Goal: Information Seeking & Learning: Check status

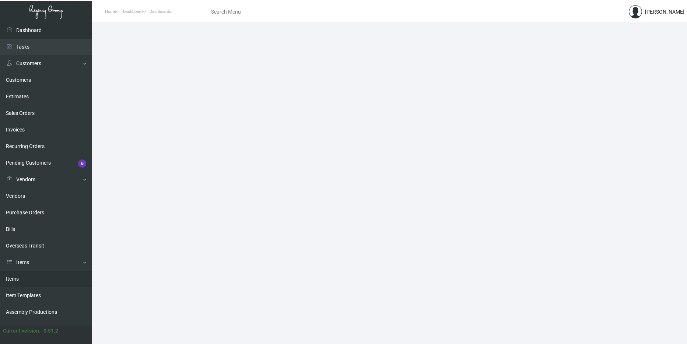
click at [30, 277] on link "Items" at bounding box center [46, 279] width 92 height 17
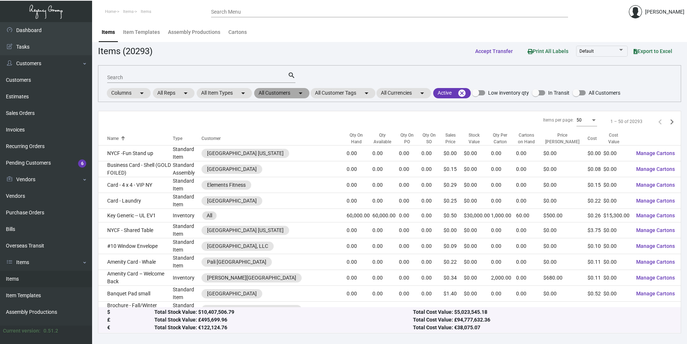
click at [294, 95] on mat-chip "All Customers arrow_drop_down" at bounding box center [281, 93] width 55 height 10
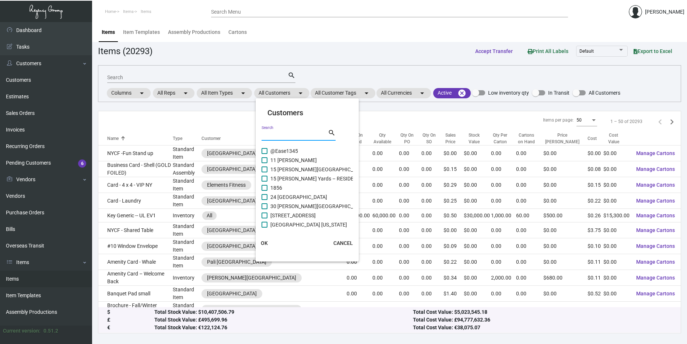
click at [288, 133] on input "Search" at bounding box center [295, 135] width 66 height 6
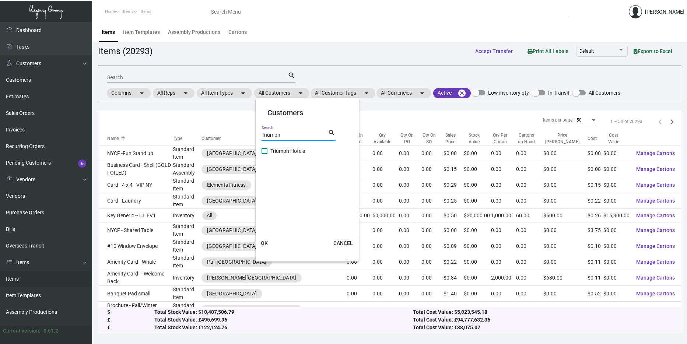
type input "Triumph"
click at [279, 153] on span "Triumph Hotels" at bounding box center [287, 151] width 35 height 9
click at [264, 154] on input "Triumph Hotels" at bounding box center [264, 154] width 0 height 0
checkbox input "true"
click at [268, 239] on button "OK" at bounding box center [265, 242] width 24 height 13
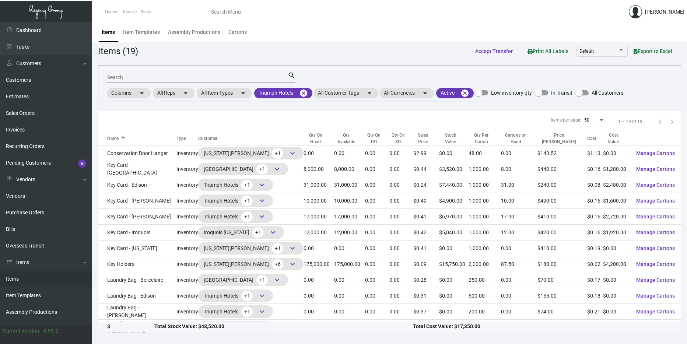
click at [415, 101] on div "Search search Columns arrow_drop_down All Reps arrow_drop_down All Item Types a…" at bounding box center [389, 83] width 583 height 37
click at [411, 92] on mat-chip "All Currencies arrow_drop_down" at bounding box center [406, 93] width 55 height 10
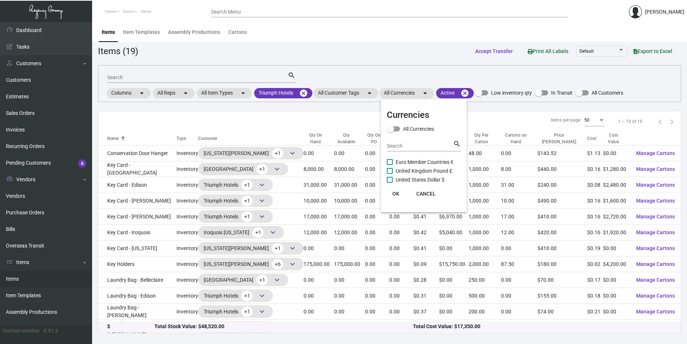
click at [411, 95] on div at bounding box center [343, 172] width 687 height 344
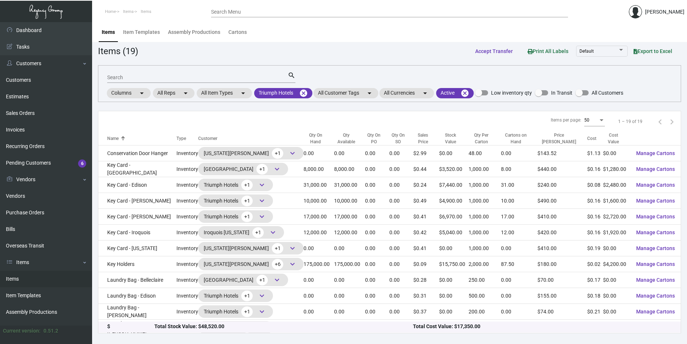
click at [346, 84] on div "Search search Columns arrow_drop_down All Reps arrow_drop_down All Item Types a…" at bounding box center [389, 83] width 583 height 37
click at [348, 94] on mat-chip "All Customer Tags arrow_drop_down" at bounding box center [345, 93] width 65 height 10
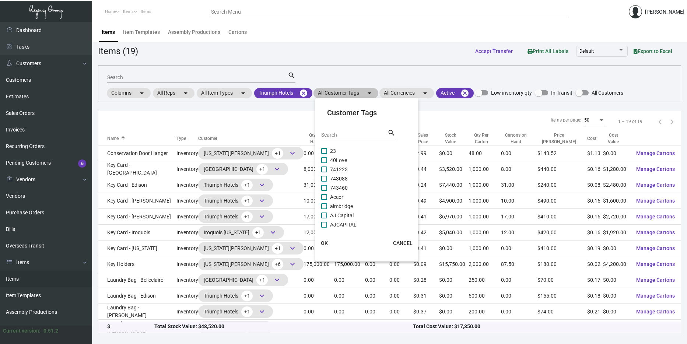
click at [348, 94] on div at bounding box center [343, 172] width 687 height 344
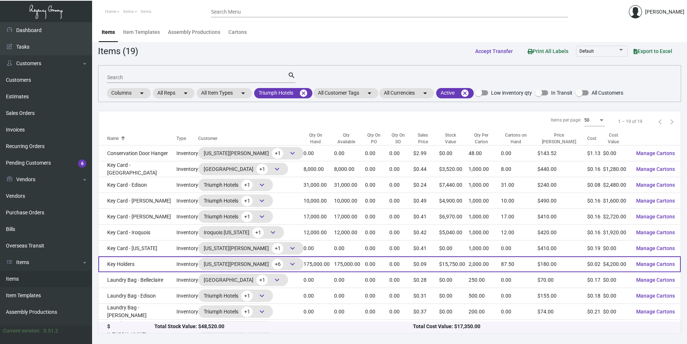
click at [153, 269] on td "Key Holders" at bounding box center [137, 264] width 78 height 16
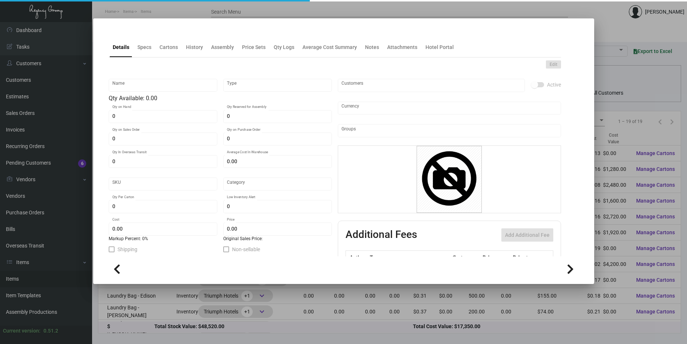
type input "Key Holders"
type input "Inventory"
type input "175,000"
type input "$ 0.05711"
type input "3187"
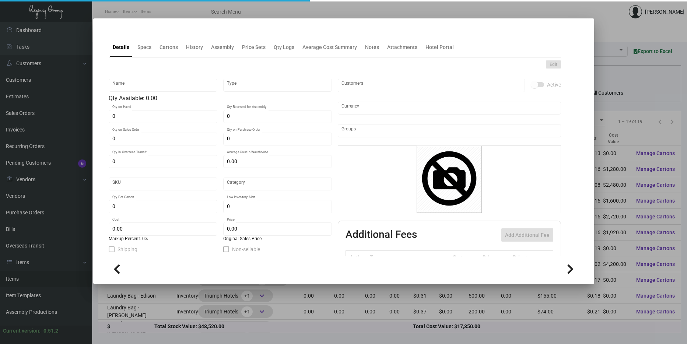
type input "Standard"
type input "2,000"
type input "45,000"
type input "$ 0.024"
type input "$ 0.09"
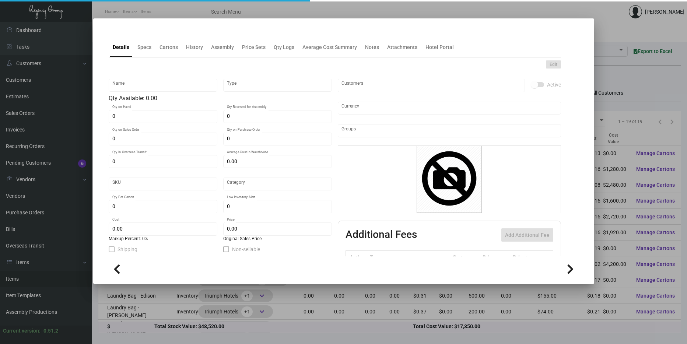
type textarea "Key Holder Branded: Flat size open is 3.875” x 6”, Printing PMS #871 1 side, #1…"
type textarea "Key Holder Branded: Flat size open is 3.875” x 6”, Printing PMS #871, [PERSON_N…"
checkbox input "true"
type input "United States Dollar $"
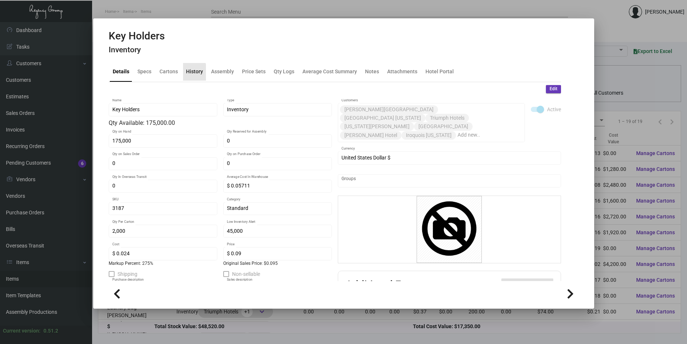
click at [184, 74] on div "History" at bounding box center [194, 72] width 23 height 18
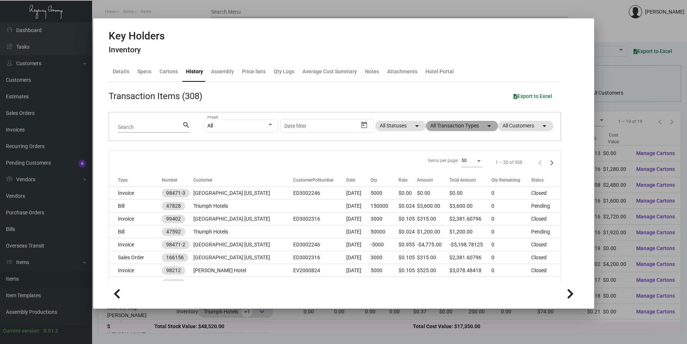
click at [477, 126] on mat-chip "All Transaction Types arrow_drop_down" at bounding box center [462, 126] width 72 height 10
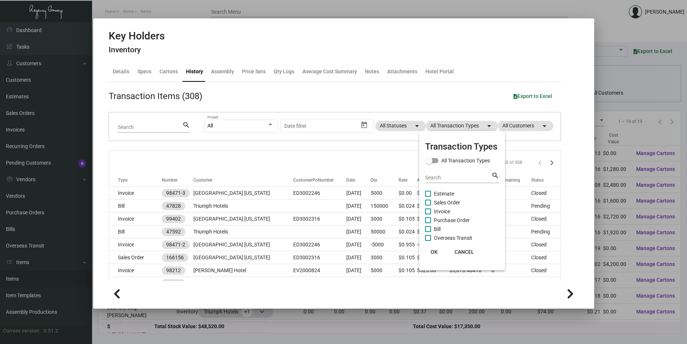
click at [443, 219] on span "Purchase Order" at bounding box center [452, 220] width 36 height 9
click at [428, 223] on input "Purchase Order" at bounding box center [428, 223] width 0 height 0
checkbox input "true"
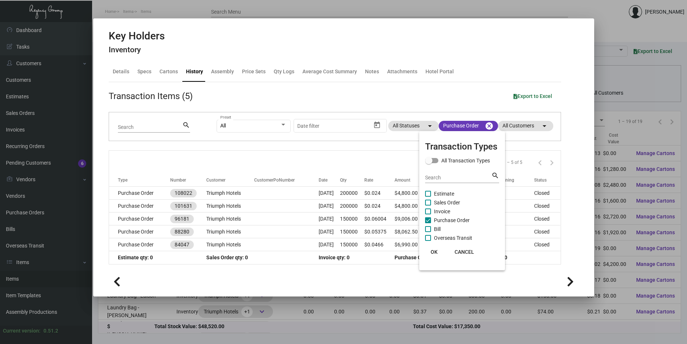
click at [433, 251] on span "OK" at bounding box center [434, 252] width 7 height 6
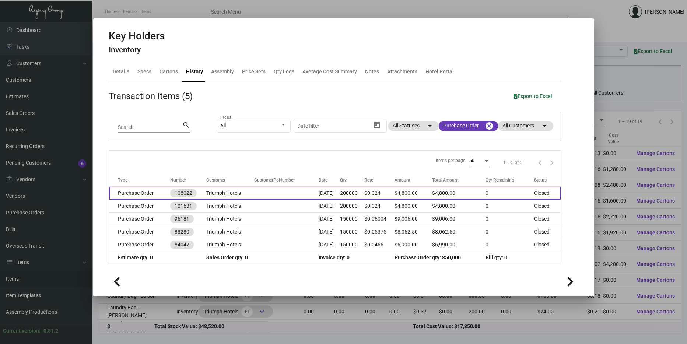
click at [266, 188] on td at bounding box center [286, 193] width 65 height 13
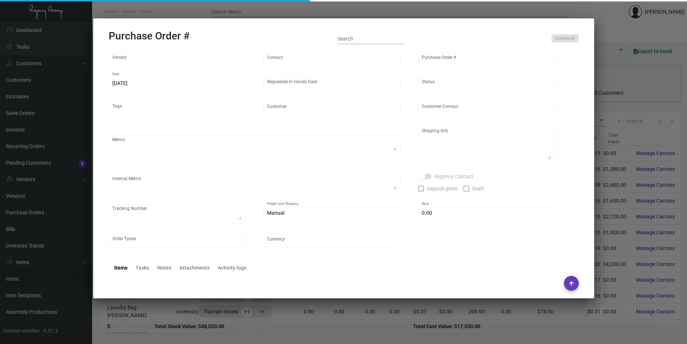
type input "Shanghai East Industrial Co., Ltd,"
type input "[PERSON_NAME]"
type input "108022"
type input "[DATE]"
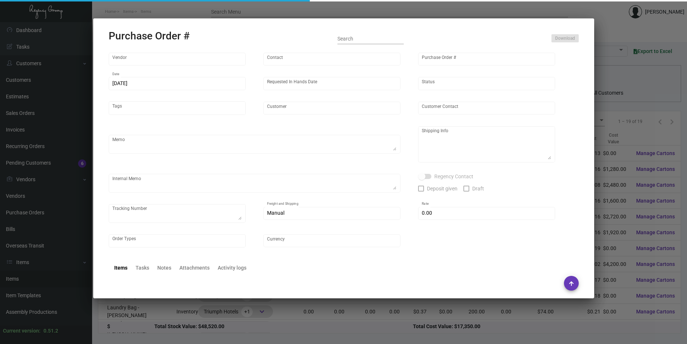
type input "Triumph Hotels"
type textarea "Please ship 50k by air and the rest by boat to our NJ warehouse. Packing -- 50p…"
type textarea "Regency Group NJ - [PERSON_NAME] [STREET_ADDRESS]"
type textarea "estimated order-ready date: 11/22"
checkbox input "true"
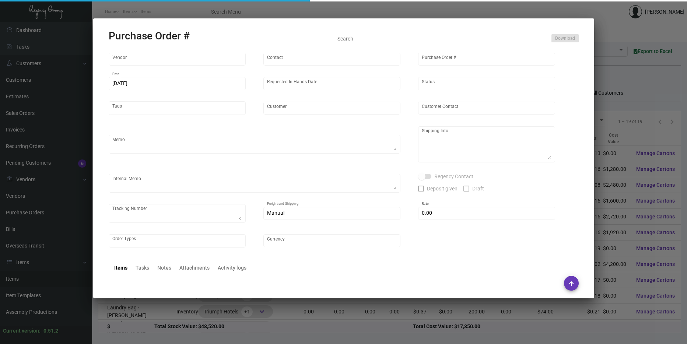
type input "$ 0.00"
type input "United States Dollar $"
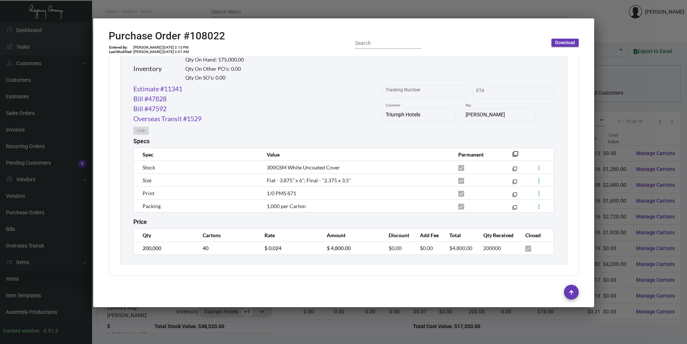
scroll to position [366, 0]
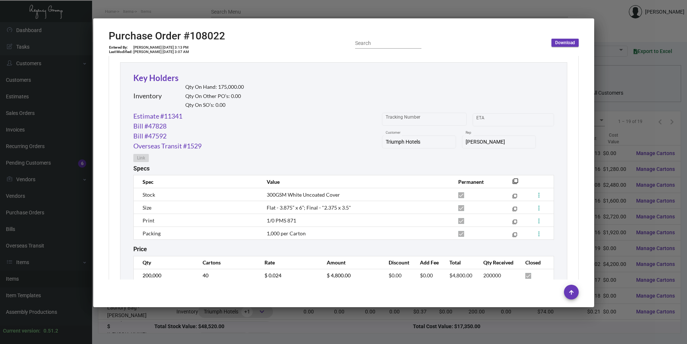
click at [154, 68] on div "Key Holders Inventory Qty On Hand: 175,000.00 Qty On Other PO’s: 0.00 Qty On SO…" at bounding box center [343, 176] width 447 height 229
click at [152, 89] on div "Inventory Qty On Hand: 175,000.00 Qty On Other PO’s: 0.00 Qty On SO’s: 0.00" at bounding box center [188, 98] width 111 height 27
click at [157, 74] on link "Key Holders" at bounding box center [155, 79] width 45 height 10
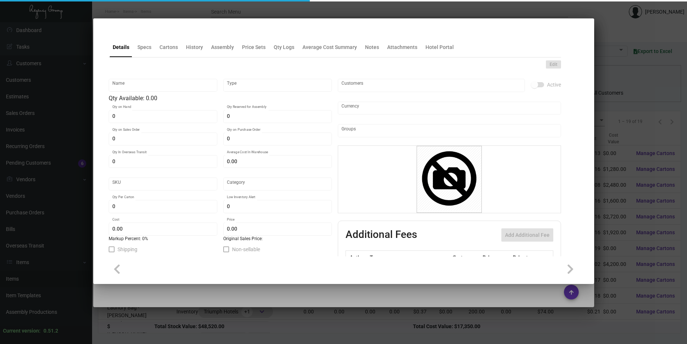
type input "Key Holders"
type input "Inventory"
type input "175,000"
type input "$ 0.05711"
type input "3187"
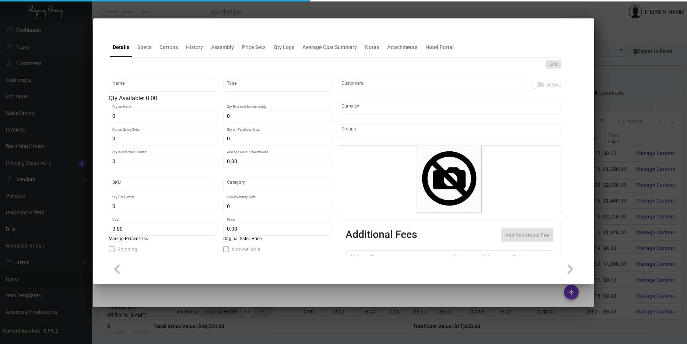
type input "Standard"
type input "2,000"
type input "45,000"
type input "$ 0.024"
type input "$ 0.09"
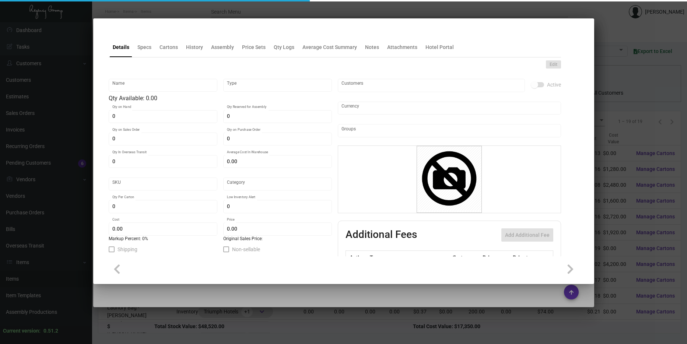
type textarea "Key Holder Branded: Flat size open is 3.875” x 6”, Printing PMS #871 1 side, #1…"
type textarea "Key Holder Branded: Flat size open is 3.875” x 6”, Printing PMS #871, [PERSON_N…"
checkbox input "true"
type input "United States Dollar $"
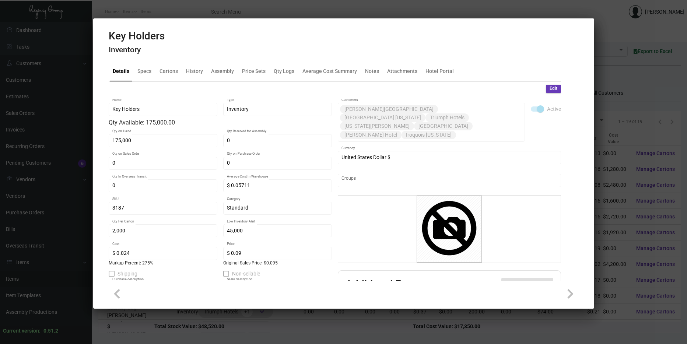
scroll to position [0, 0]
click at [617, 113] on div at bounding box center [343, 172] width 687 height 344
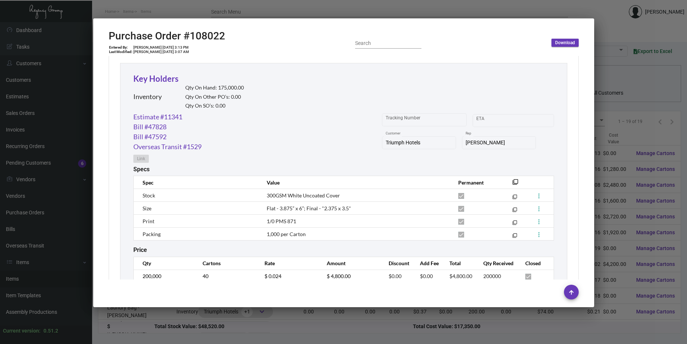
click at [634, 117] on div at bounding box center [343, 172] width 687 height 344
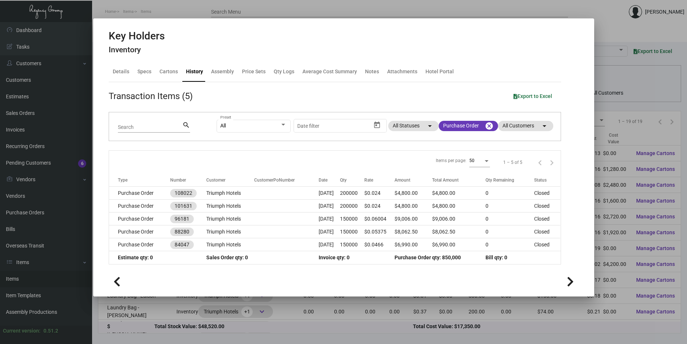
click at [203, 74] on div "History" at bounding box center [194, 72] width 23 height 18
click at [490, 130] on mat-icon "cancel" at bounding box center [489, 126] width 9 height 9
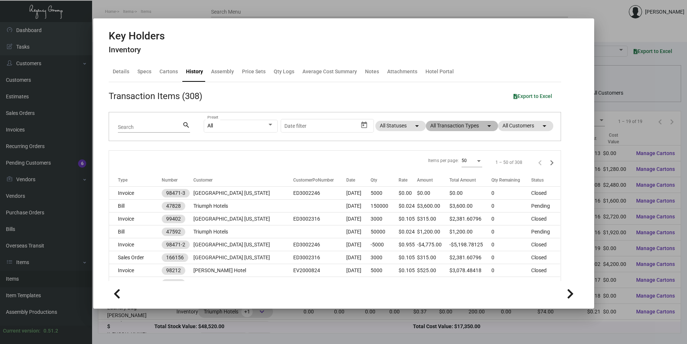
click at [446, 127] on mat-chip "All Transaction Types arrow_drop_down" at bounding box center [462, 126] width 72 height 10
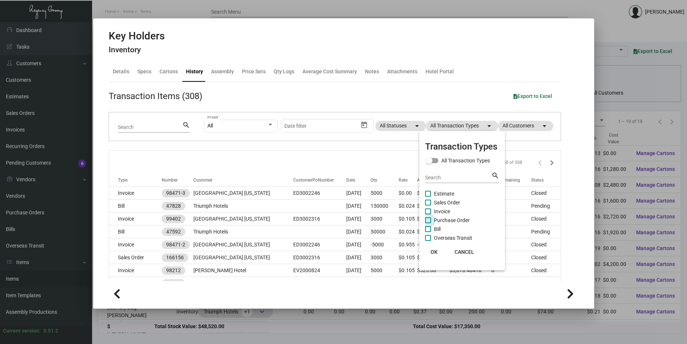
click at [428, 222] on span at bounding box center [428, 220] width 6 height 6
click at [428, 223] on input "Purchase Order" at bounding box center [428, 223] width 0 height 0
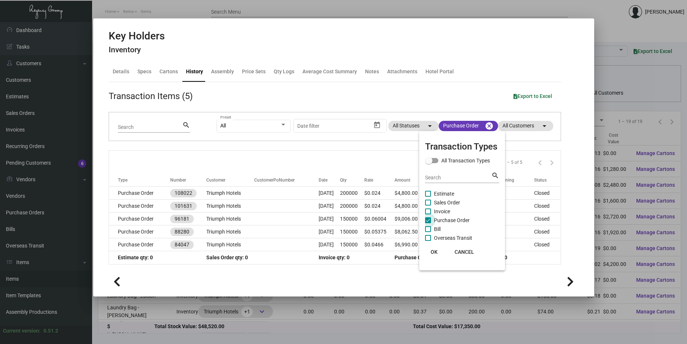
click at [428, 222] on span at bounding box center [428, 220] width 6 height 6
click at [428, 223] on input "Purchase Order" at bounding box center [428, 223] width 0 height 0
checkbox input "false"
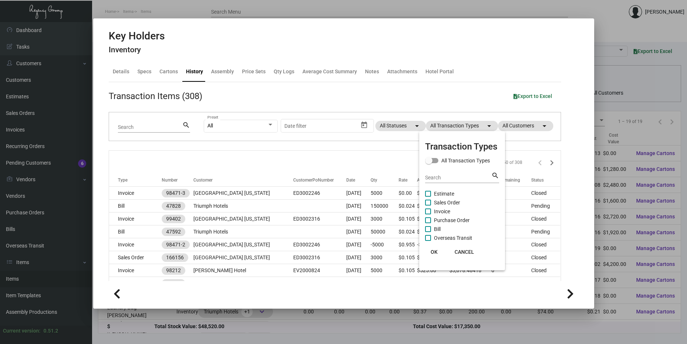
click at [435, 251] on span "OK" at bounding box center [434, 252] width 7 height 6
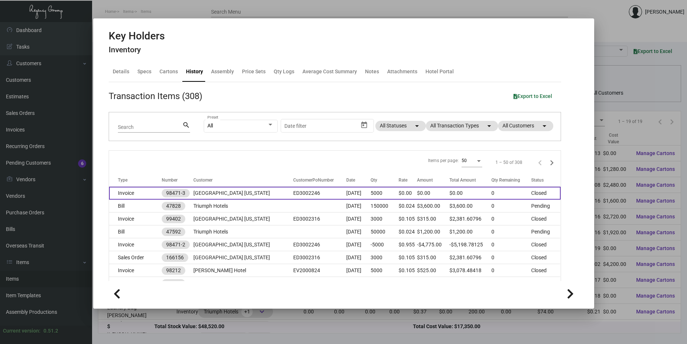
click at [293, 193] on td "ED3002246" at bounding box center [319, 193] width 53 height 13
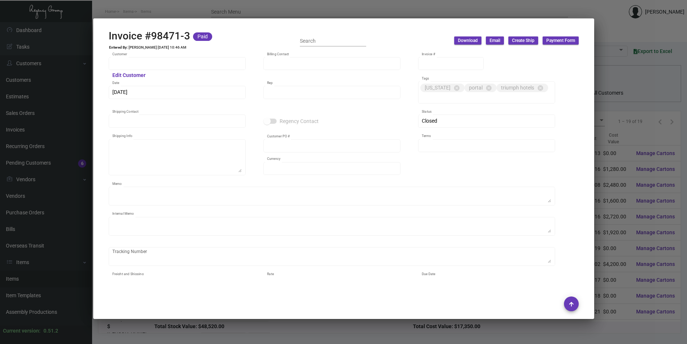
type input "[GEOGRAPHIC_DATA] [US_STATE]"
type input "Account Payable"
type input "98471-3"
type input "[DATE]"
type input "[PERSON_NAME]"
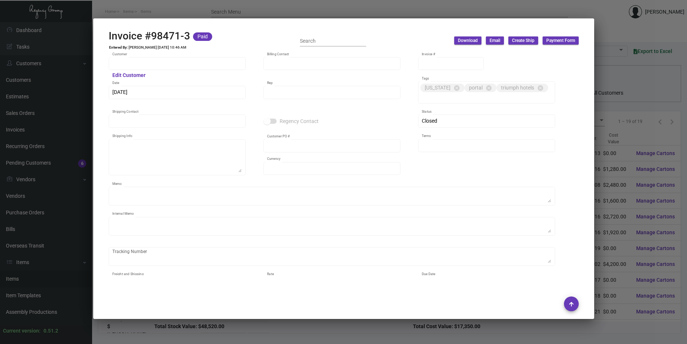
type input "[PERSON_NAME]"
type textarea "[GEOGRAPHIC_DATA] [US_STATE] - [GEOGRAPHIC_DATA][PERSON_NAME] [STREET_ADDRESS][…"
type input "ED3002246"
type input "United States Dollar $"
type input "Net 30"
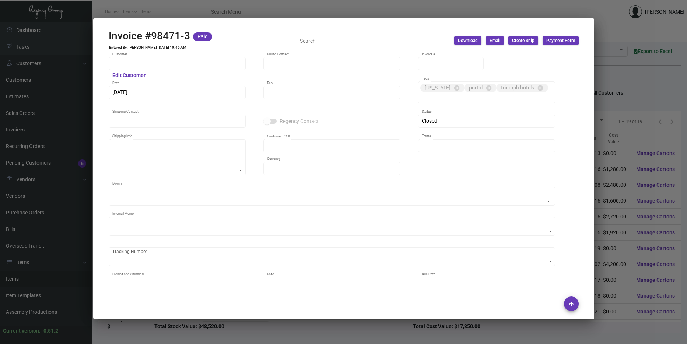
type textarea "ADJUSTMENT FOR CREDIT"
type textarea "[DATE]. [PERSON_NAME]. [GEOGRAPHIC_DATA]. Delivery"
type input "$ 0.00"
type input "[DATE]"
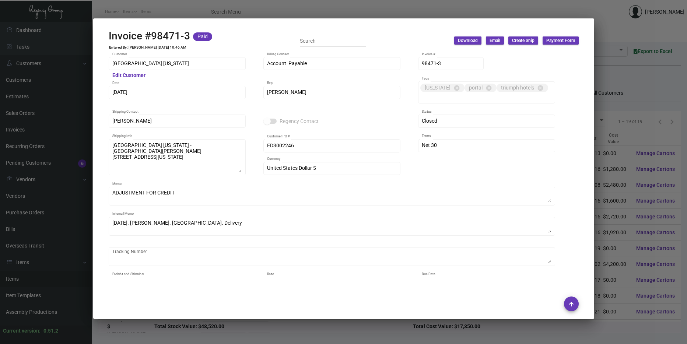
click at [649, 203] on div at bounding box center [343, 172] width 687 height 344
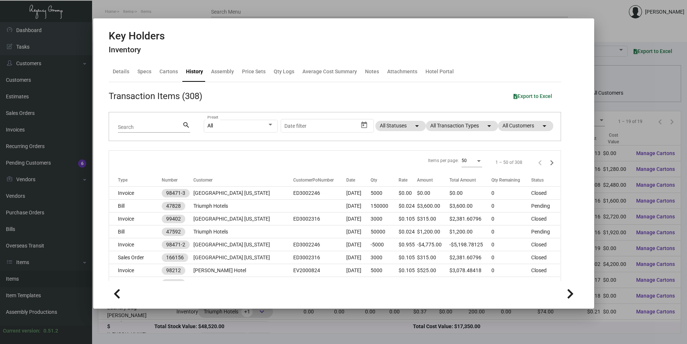
click at [637, 134] on div at bounding box center [343, 172] width 687 height 344
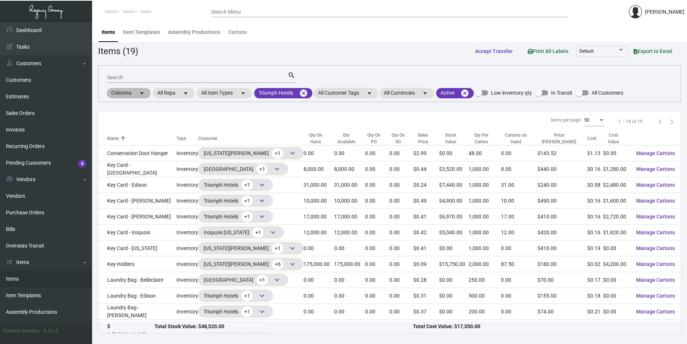
click at [134, 94] on mat-chip "Columns arrow_drop_down" at bounding box center [129, 93] width 44 height 10
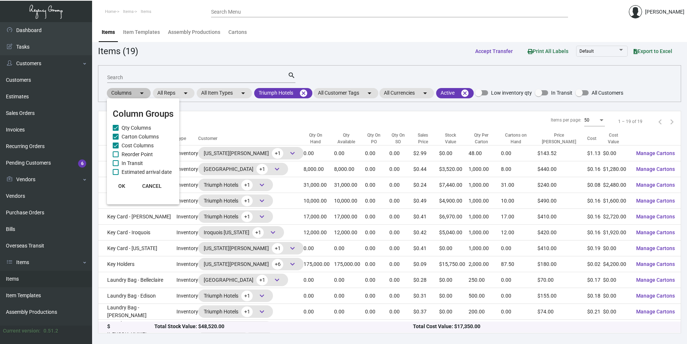
click at [134, 94] on div at bounding box center [343, 172] width 687 height 344
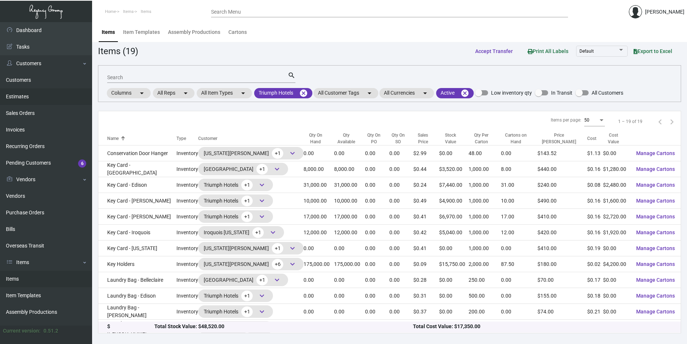
click at [24, 93] on link "Estimates" at bounding box center [46, 96] width 92 height 17
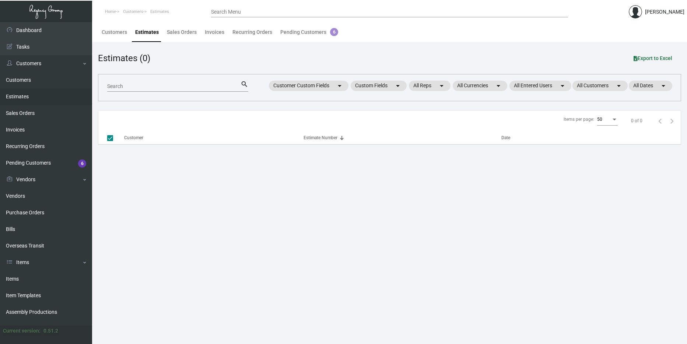
checkbox input "false"
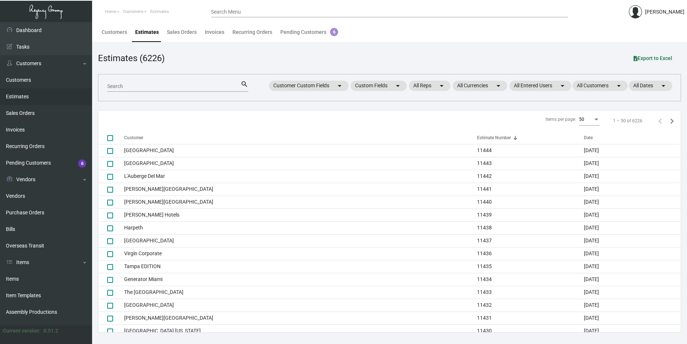
click at [134, 88] on input "Search" at bounding box center [173, 87] width 133 height 6
type input "11341"
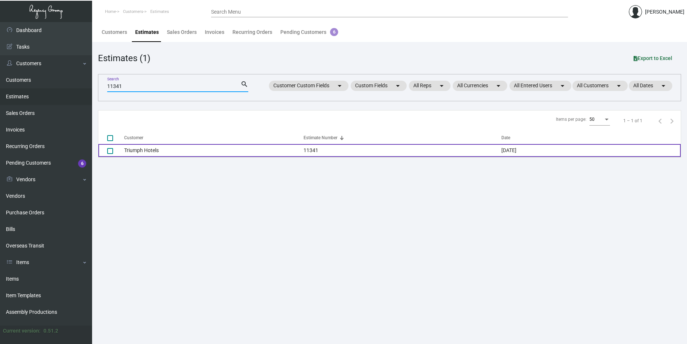
click at [187, 157] on td "Triumph Hotels" at bounding box center [213, 150] width 179 height 13
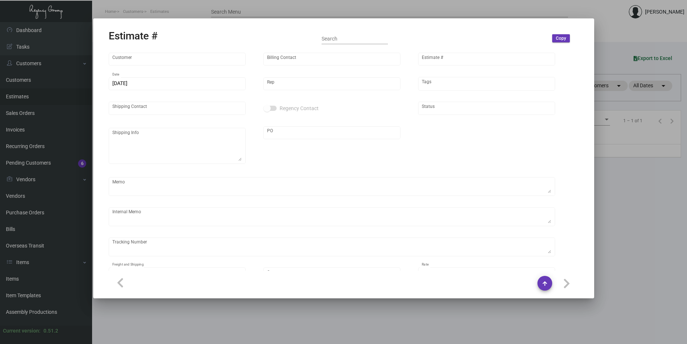
type input "Triumph Hotels"
type input "Billing Department"
type input "11341"
type input "[DATE]"
type input "[PERSON_NAME]"
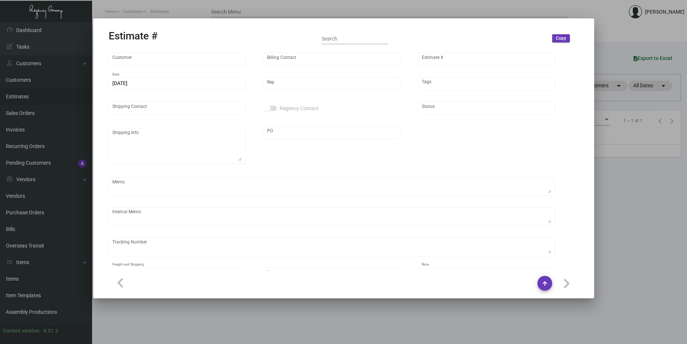
type input "United States Dollar $"
type input "$ 0.00"
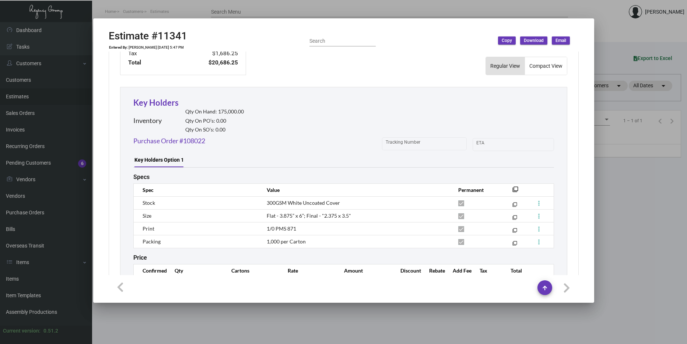
scroll to position [368, 0]
click at [176, 136] on link "Purchase Order #108022" at bounding box center [169, 141] width 72 height 10
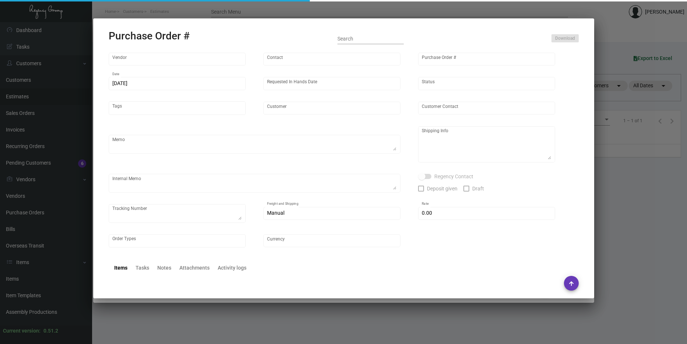
type input "Shanghai East Industrial Co., Ltd,"
type input "[PERSON_NAME]"
type input "108022"
type input "[DATE]"
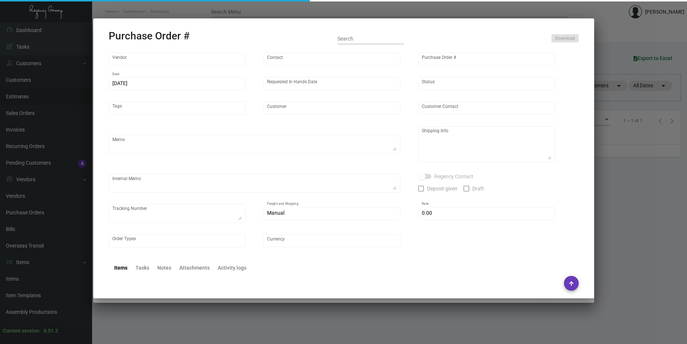
type input "Triumph Hotels"
type textarea "Please ship 50k by air and the rest by boat to our NJ warehouse. Packing -- 50p…"
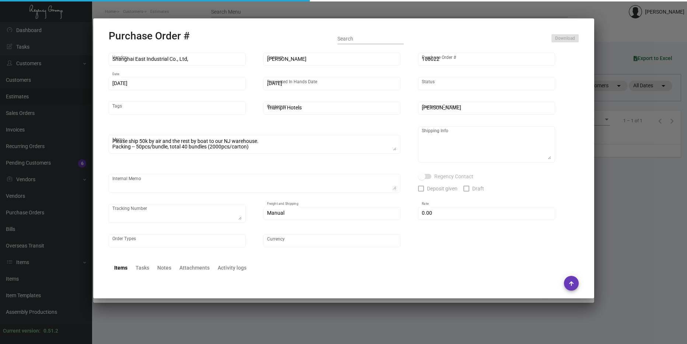
type textarea "Regency Group NJ - [PERSON_NAME] [STREET_ADDRESS]"
type textarea "estimated order-ready date: 11/22"
checkbox input "true"
type input "$ 0.00"
type input "United States Dollar $"
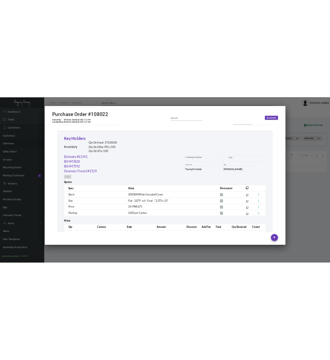
scroll to position [330, 0]
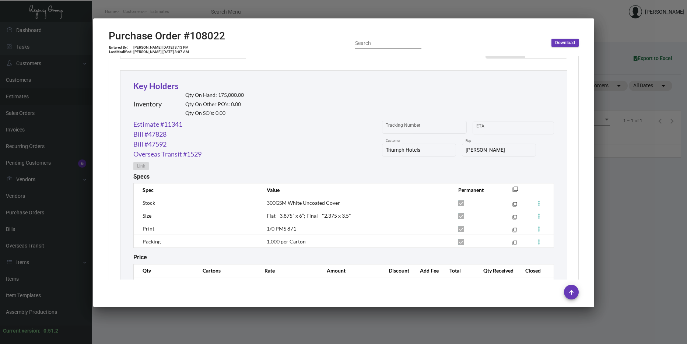
click at [644, 173] on div at bounding box center [343, 172] width 687 height 344
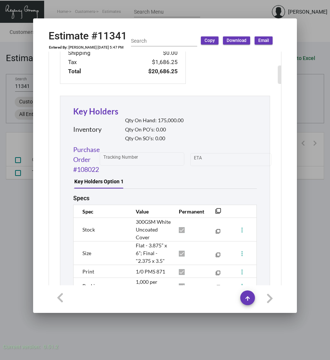
click at [236, 67] on transaction-all-links "Purchase Orders Purchase Order #108022 1" at bounding box center [232, 44] width 92 height 80
click at [227, 87] on div "Subtotal $19,000.00 Discount $0.00 Rebate $0.00 Additional Fees $0.00 Shipping …" at bounding box center [166, 176] width 234 height 368
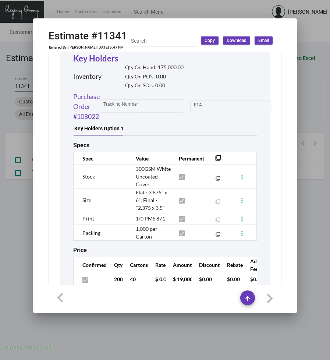
scroll to position [466, 0]
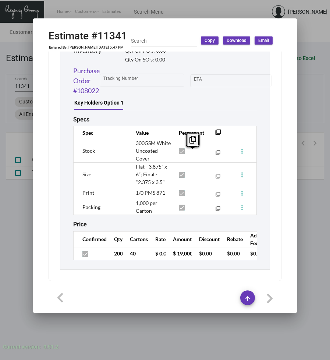
drag, startPoint x: 167, startPoint y: 171, endPoint x: 135, endPoint y: 157, distance: 35.0
click at [135, 163] on tr "Size Flat - 3.875” x 6”; Final - "2.375 x 3.5" filter_none" at bounding box center [165, 175] width 184 height 24
copy tr "Flat - 3.875” x 6”; Final - "2.375 x 3.5" filter_none"
drag, startPoint x: 167, startPoint y: 182, endPoint x: 135, endPoint y: 185, distance: 32.5
click at [135, 186] on tr "Print 1/0 PMS 871 filter_none" at bounding box center [165, 192] width 184 height 13
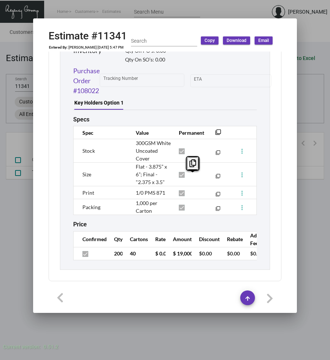
copy tr "1/0 PMS 871 filter_none"
click at [62, 161] on div "Key Holders Inventory Qty On Hand: 175,000.00 Qty On PO’s: 0.00 Qty On SO’s: 0.…" at bounding box center [165, 143] width 211 height 253
click at [270, 88] on div "Subtotal $19,000.00 Discount $0.00 Rebate $0.00 Additional Fees $0.00 Shipping …" at bounding box center [166, 97] width 234 height 368
